Goal: Task Accomplishment & Management: Use online tool/utility

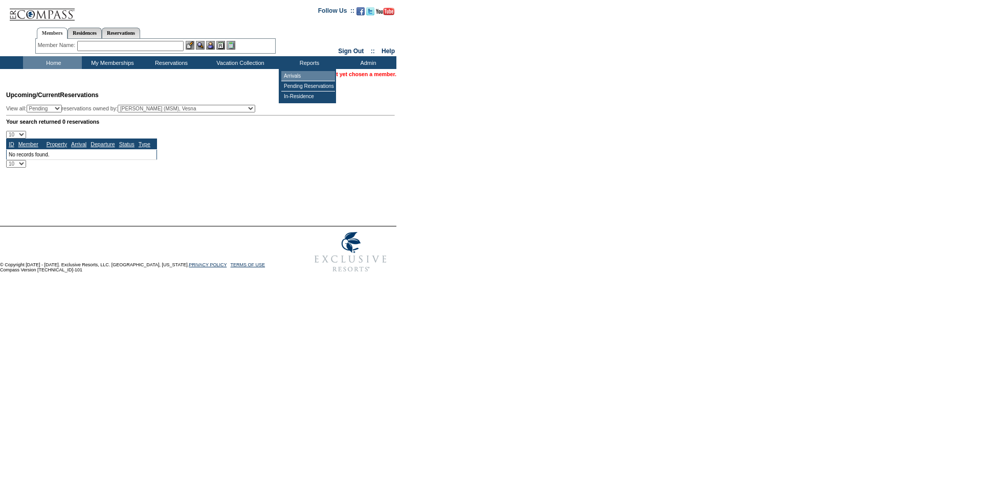
click at [301, 75] on td "Arrivals" at bounding box center [308, 76] width 54 height 10
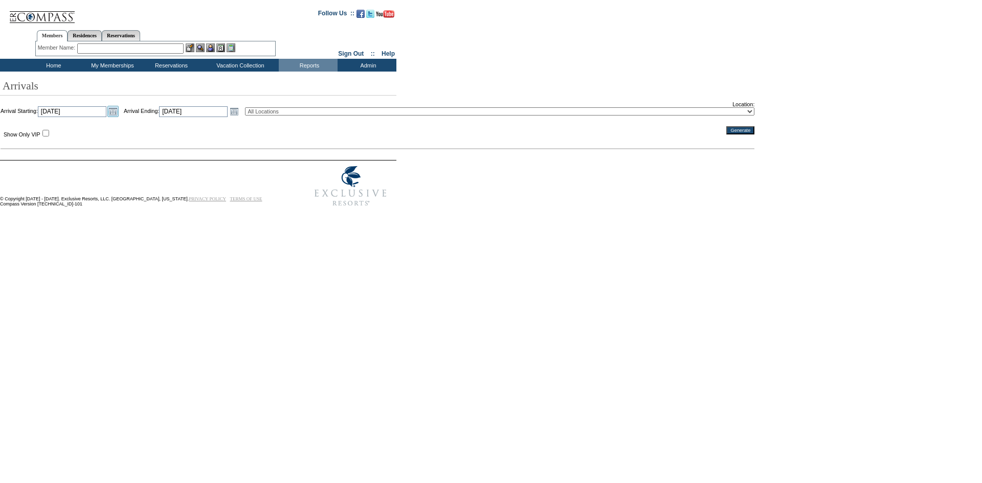
click at [119, 113] on link "Open the calendar popup." at bounding box center [112, 111] width 11 height 11
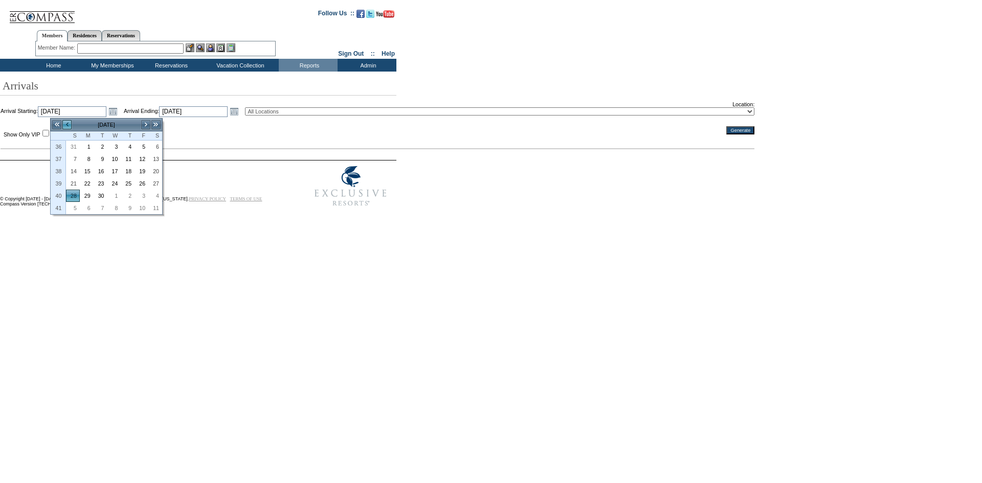
click at [72, 127] on link "<" at bounding box center [67, 125] width 10 height 10
click at [145, 125] on link ">" at bounding box center [146, 125] width 10 height 10
click at [75, 161] on link "7" at bounding box center [72, 158] width 13 height 11
type input "[DATE]"
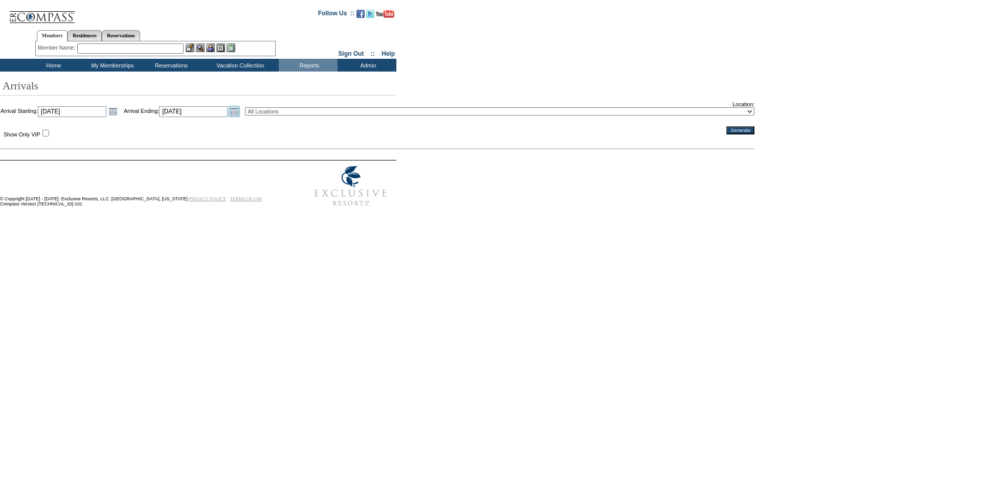
click at [240, 114] on link "Open the calendar popup." at bounding box center [234, 111] width 11 height 11
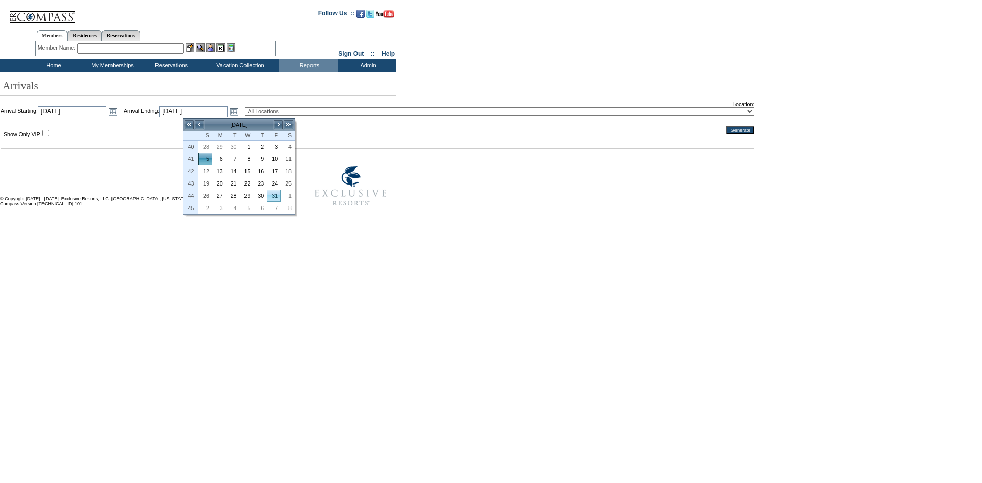
click at [275, 195] on link "31" at bounding box center [273, 195] width 13 height 11
type input "[DATE]"
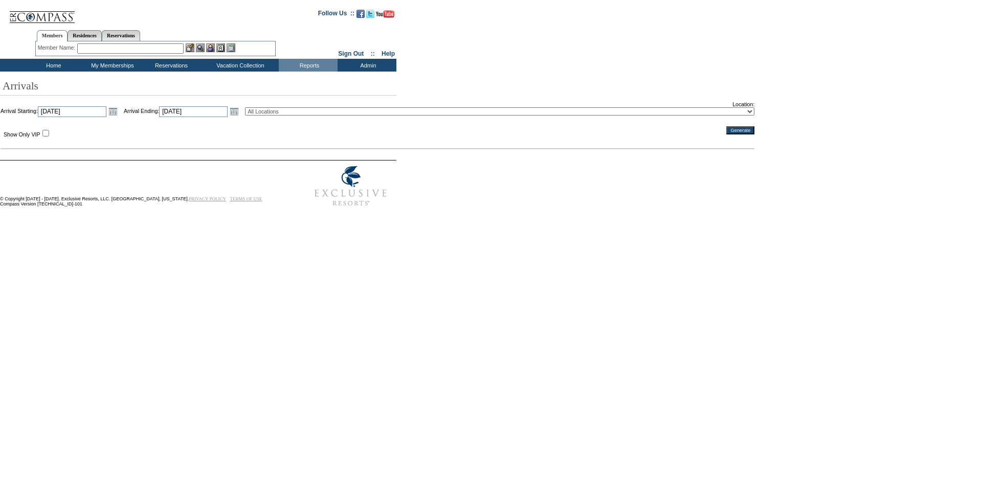
click at [312, 113] on select "All Locations 2024 The Founders Cup - Eden Club Founders Cup 2025 [US_STATE] [G…" at bounding box center [499, 111] width 509 height 8
select select "40"
click at [270, 108] on select "All Locations 2024 The Founders Cup - Eden Club Founders Cup 2025 [US_STATE] [G…" at bounding box center [499, 111] width 509 height 8
click at [726, 134] on input "Generate" at bounding box center [740, 130] width 28 height 8
